Goal: Task Accomplishment & Management: Manage account settings

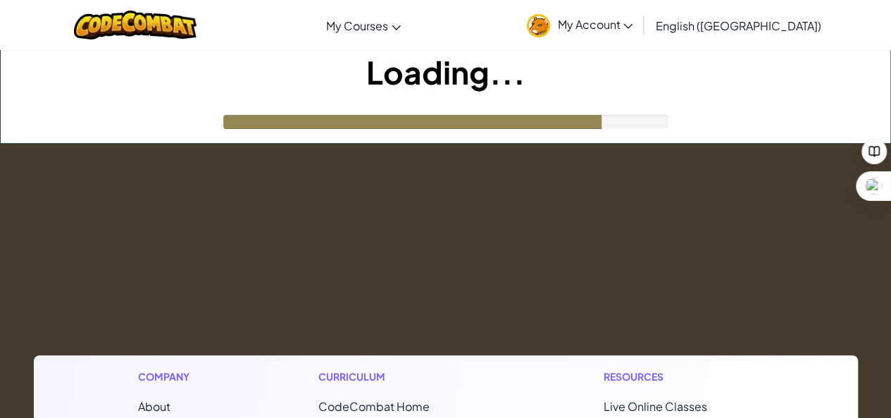
click at [633, 23] on span "My Account" at bounding box center [594, 24] width 75 height 15
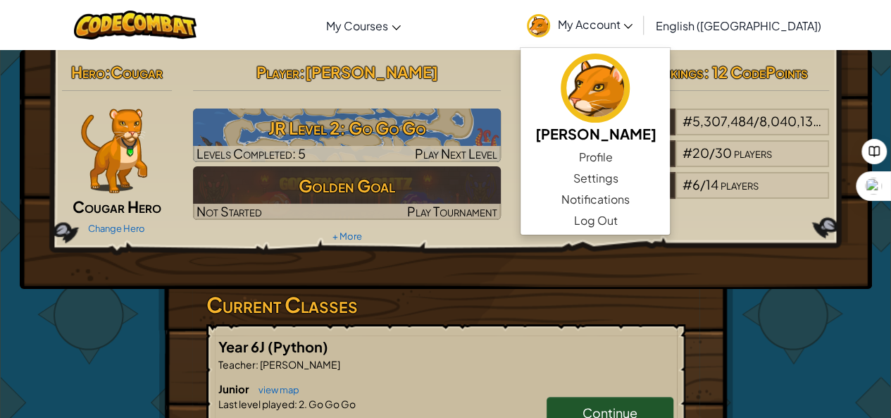
click at [502, 298] on h3 "Current Classes" at bounding box center [445, 305] width 479 height 32
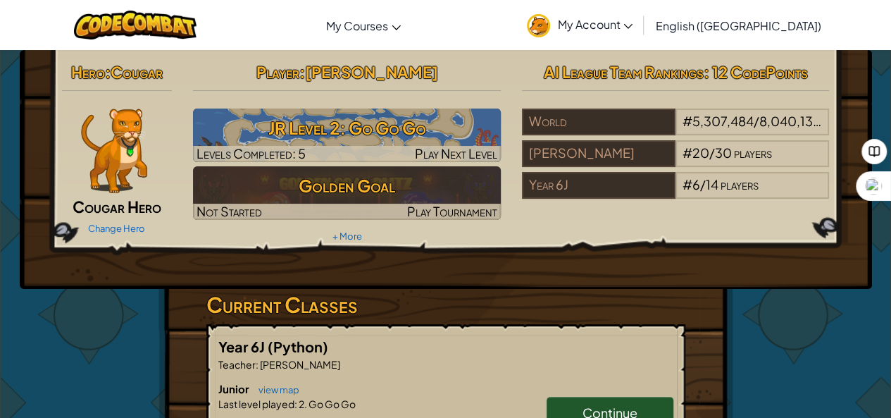
click at [633, 25] on span "My Account" at bounding box center [594, 24] width 75 height 15
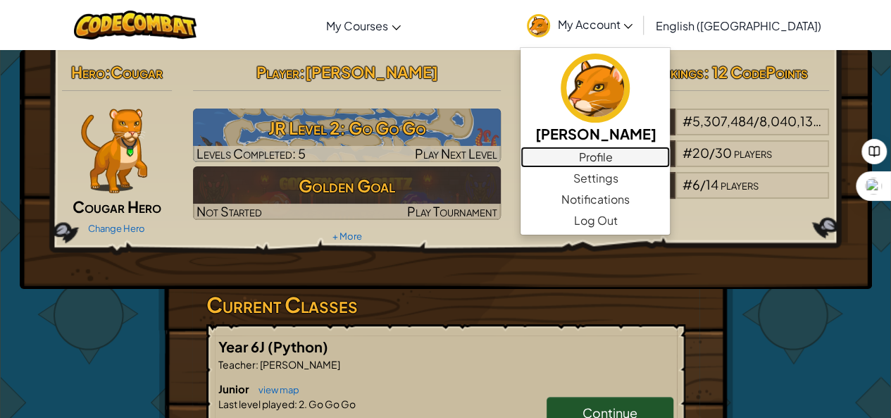
click at [654, 150] on link "Profile" at bounding box center [595, 157] width 149 height 21
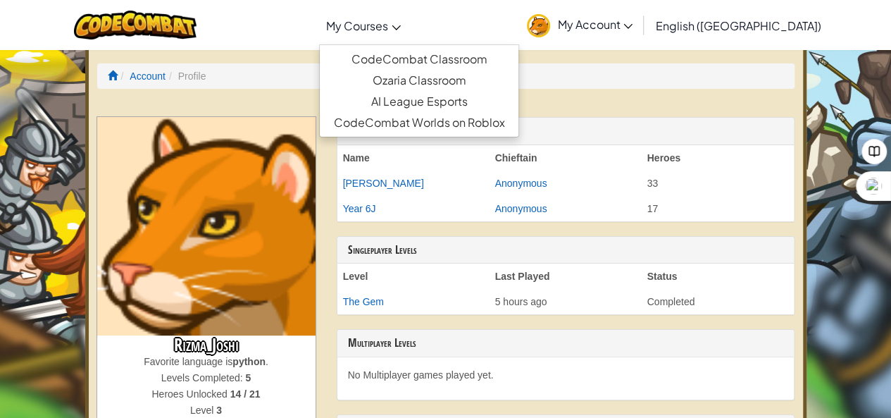
click at [408, 37] on link "My Courses" at bounding box center [363, 25] width 89 height 38
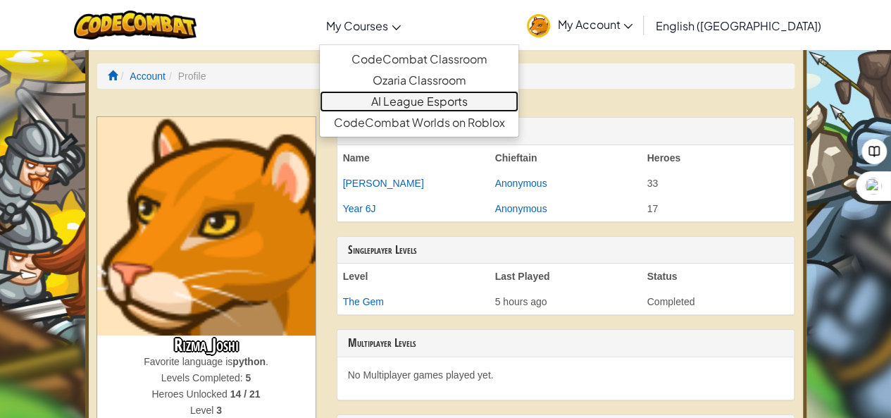
click at [466, 96] on link "AI League Esports" at bounding box center [419, 101] width 199 height 21
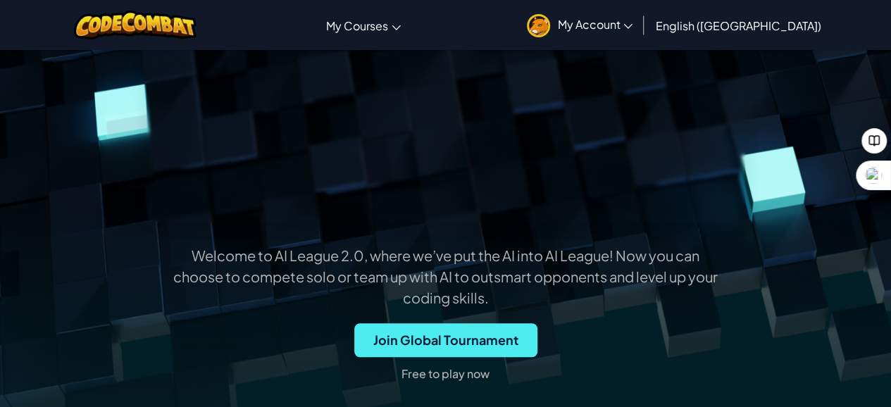
scroll to position [313, 0]
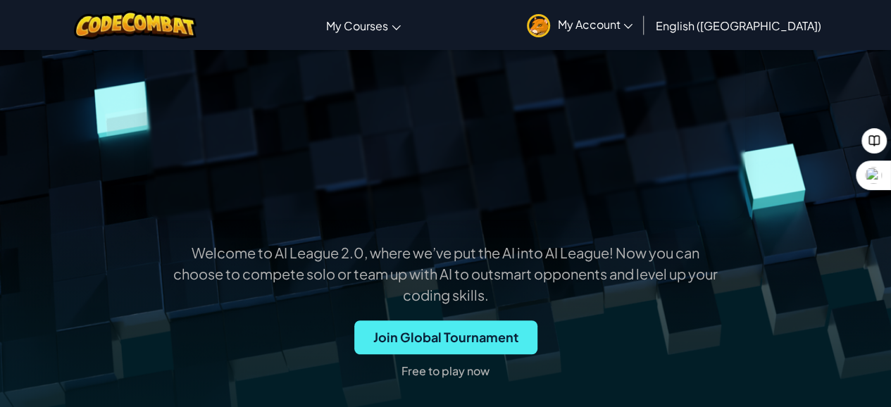
click at [633, 20] on span "My Account" at bounding box center [594, 24] width 75 height 15
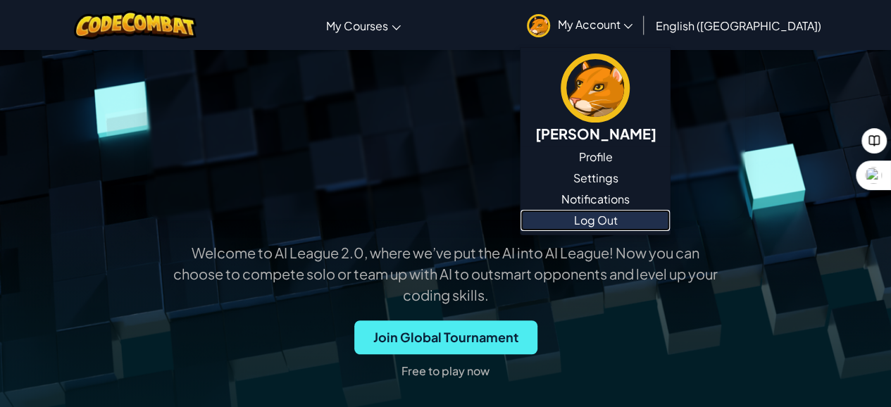
click at [652, 221] on link "Log Out" at bounding box center [595, 220] width 149 height 21
